Goal: Find specific page/section: Find specific page/section

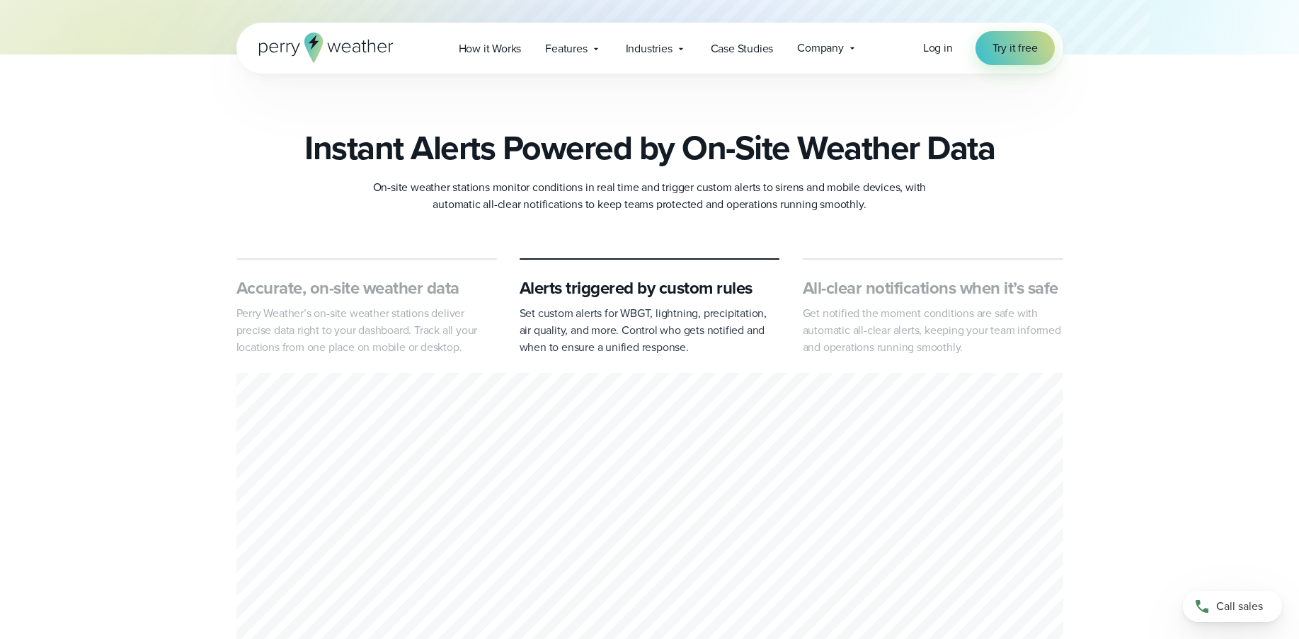
scroll to position [637, 0]
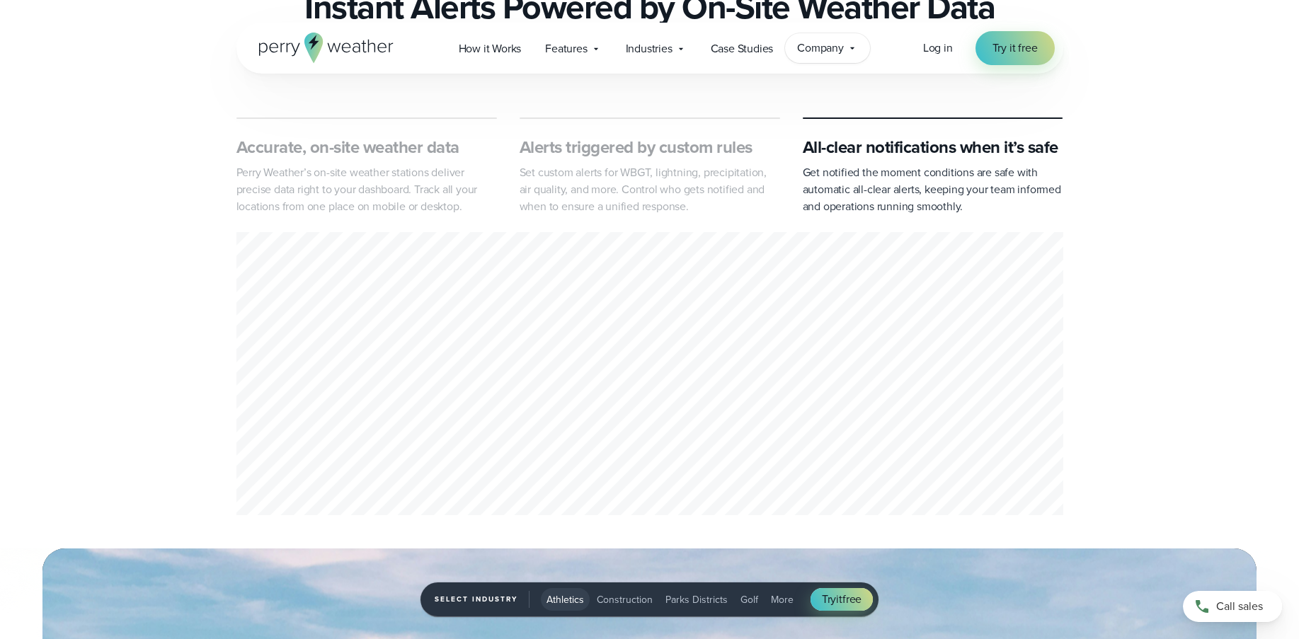
click at [802, 57] on div "Company Contact Us Reach out to us for sales or support questions" at bounding box center [827, 48] width 85 height 30
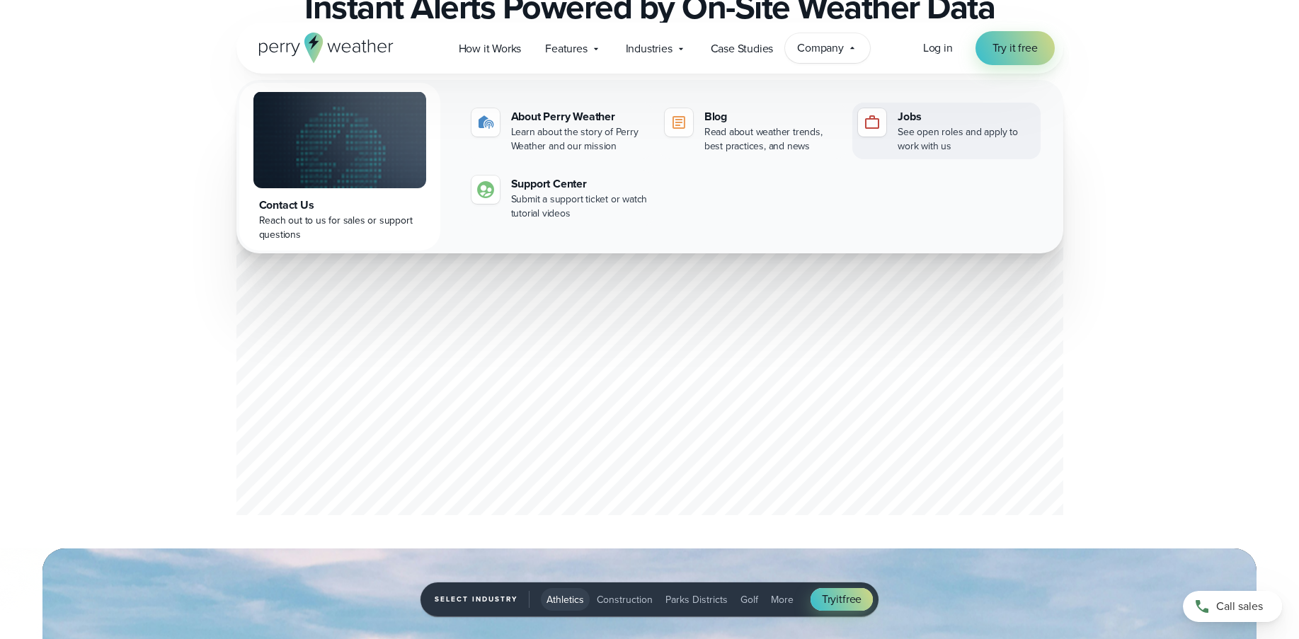
click at [903, 121] on div "Jobs" at bounding box center [966, 116] width 137 height 17
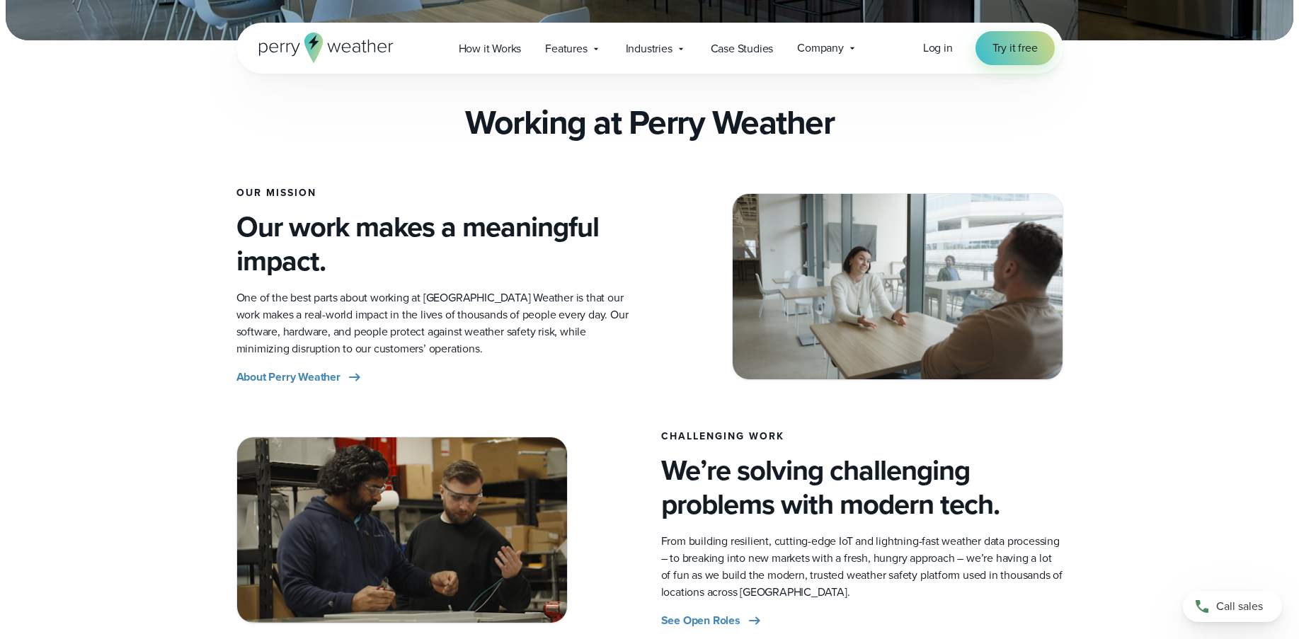
scroll to position [425, 0]
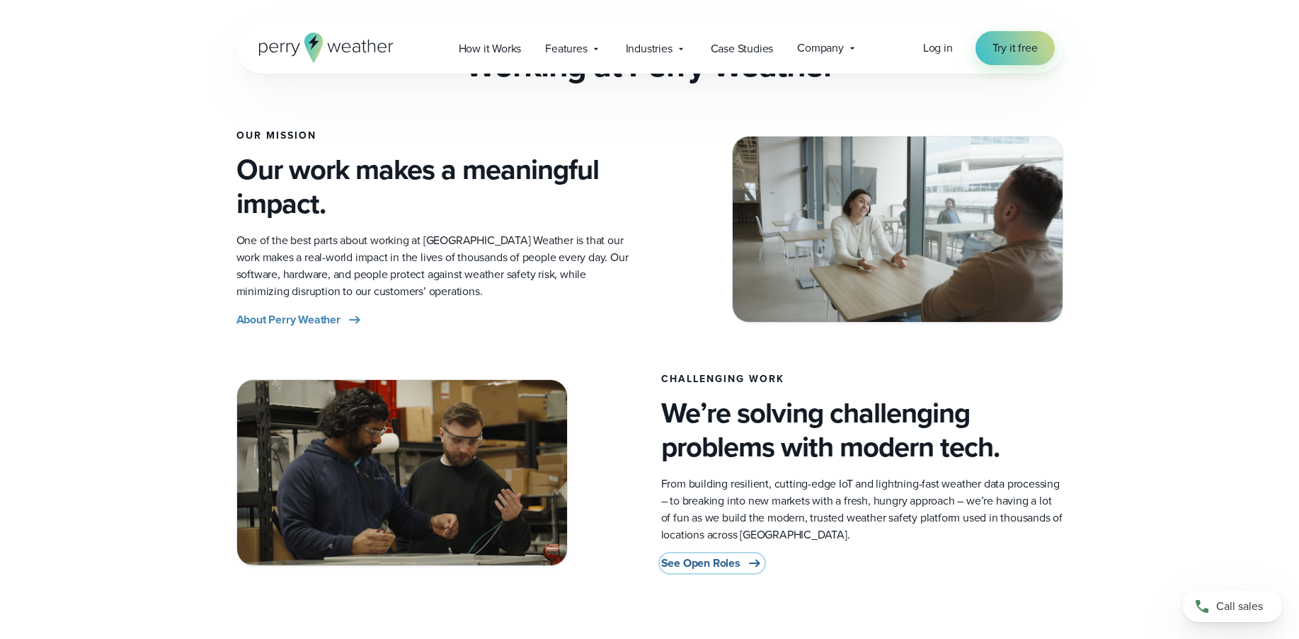
click at [726, 566] on span "See Open Roles" at bounding box center [700, 563] width 79 height 17
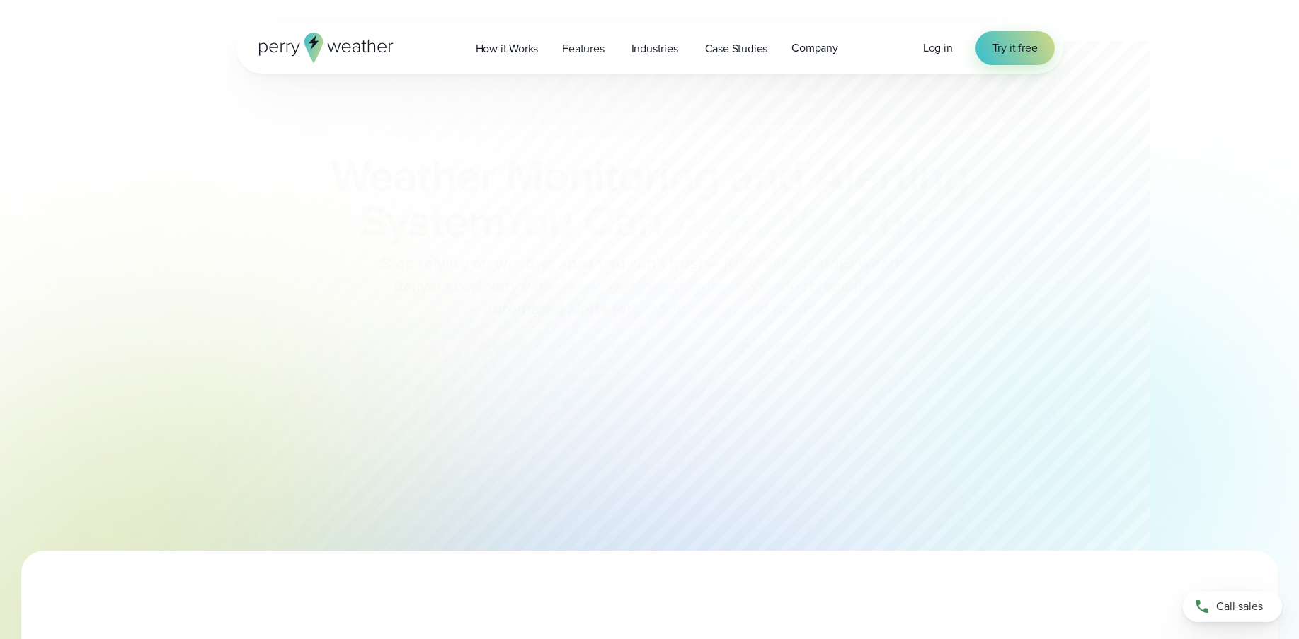
click at [176, 22] on div at bounding box center [640, 275] width 1020 height 551
